Goal: Task Accomplishment & Management: Complete application form

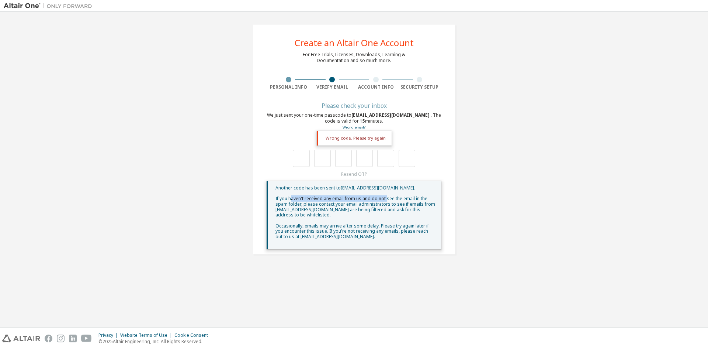
drag, startPoint x: 292, startPoint y: 200, endPoint x: 386, endPoint y: 201, distance: 93.3
click at [386, 201] on span "If you haven't received any email from us and do not see the email in the spam …" at bounding box center [356, 206] width 160 height 22
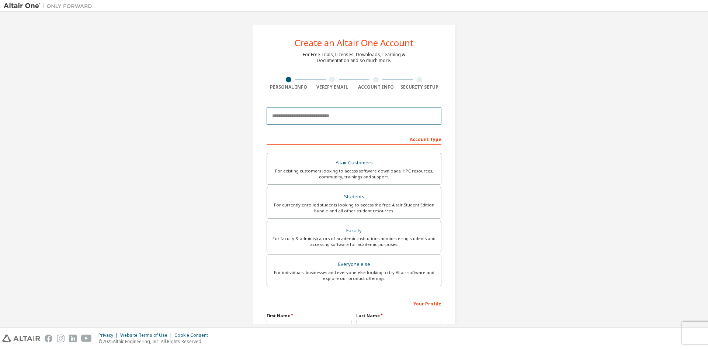
click at [342, 115] on input "email" at bounding box center [354, 116] width 175 height 18
